Goal: Navigation & Orientation: Find specific page/section

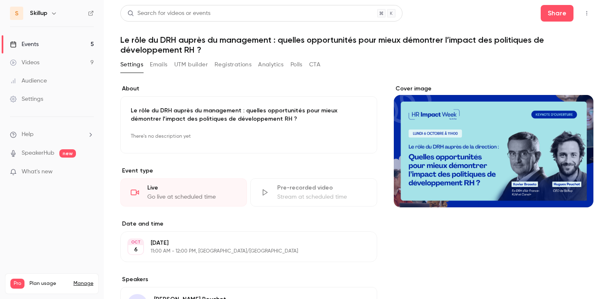
click at [72, 45] on link "Events 5" at bounding box center [52, 44] width 104 height 18
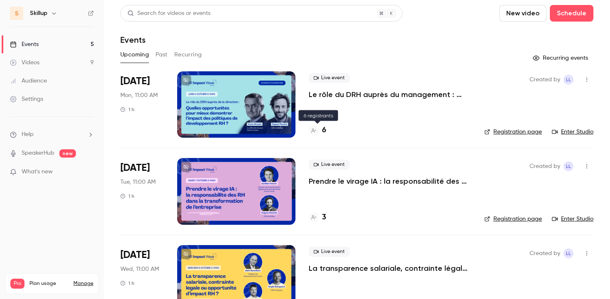
click at [326, 131] on h4 "6" at bounding box center [324, 130] width 4 height 11
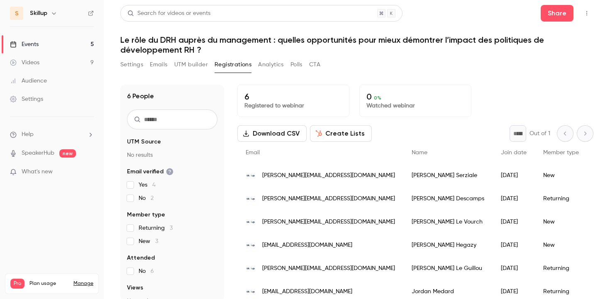
click at [84, 43] on link "Events 5" at bounding box center [52, 44] width 104 height 18
